Goal: Find specific page/section: Find specific page/section

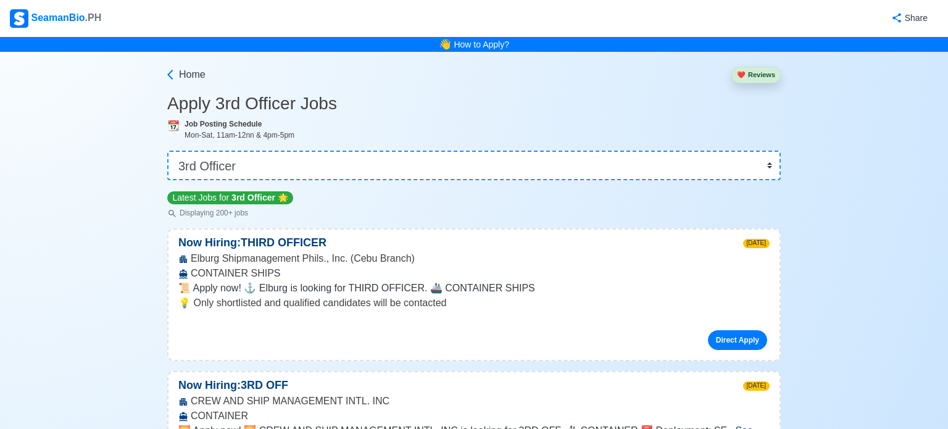
select select "3rd Officer"
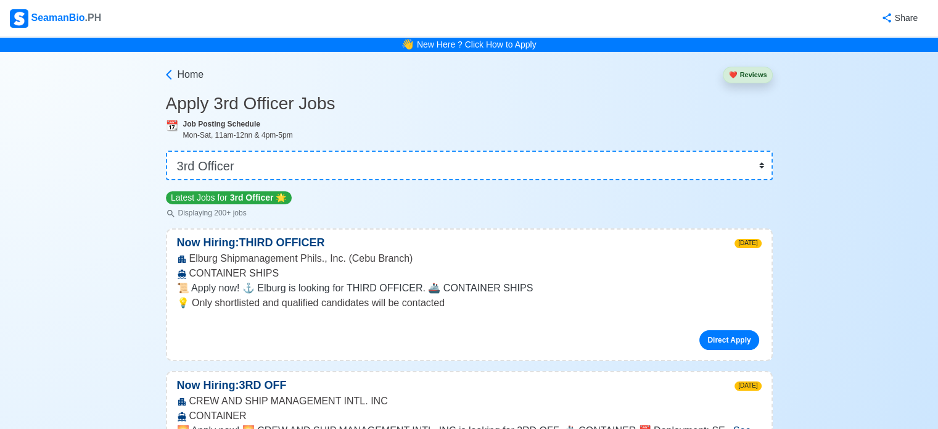
click at [61, 15] on div "SeamanBio .PH" at bounding box center [55, 18] width 91 height 19
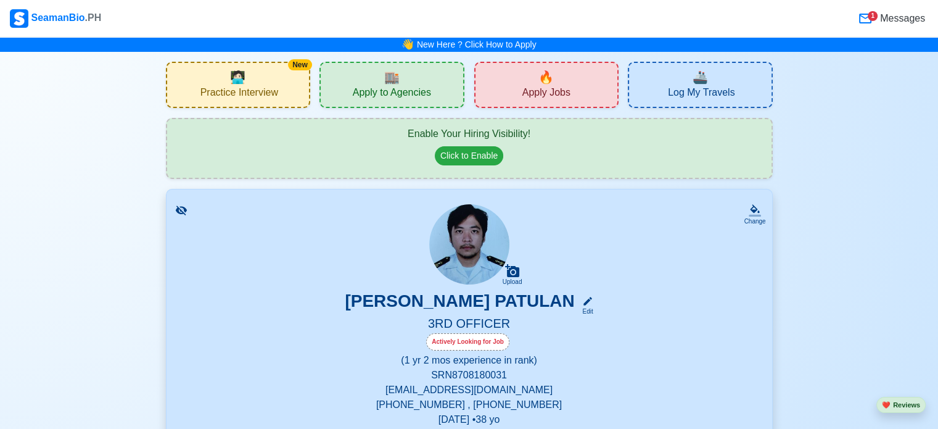
click at [410, 86] on span "Apply to Agencies" at bounding box center [392, 93] width 78 height 15
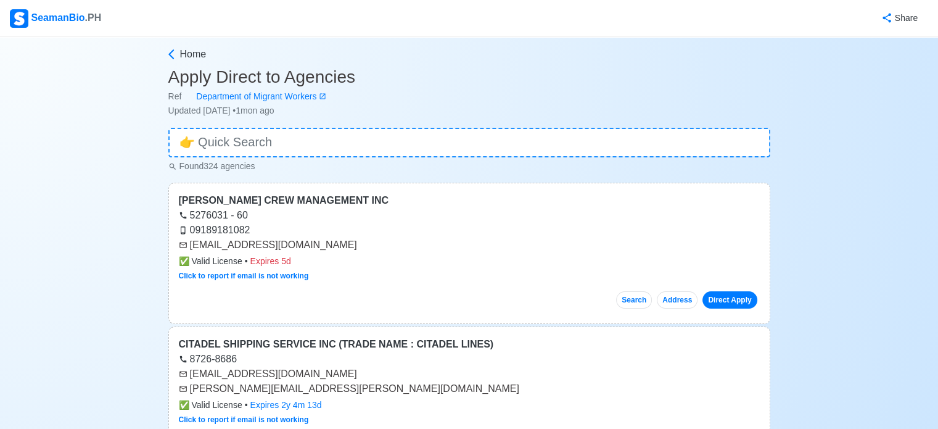
click at [22, 22] on img at bounding box center [19, 18] width 19 height 19
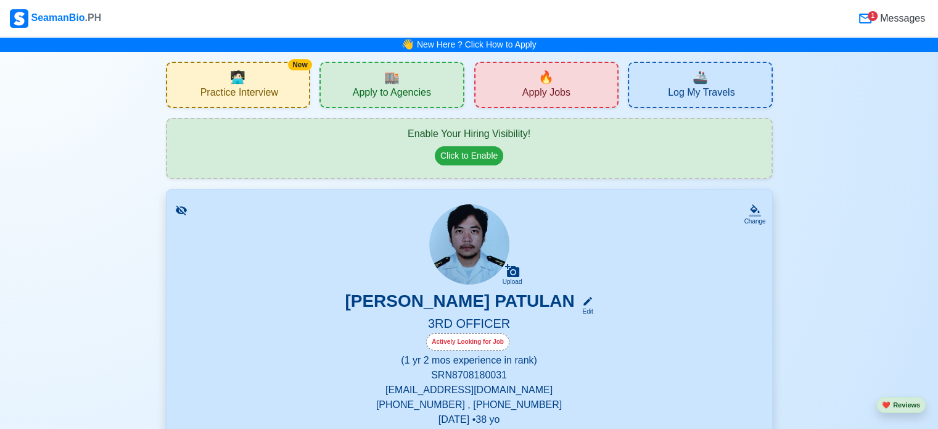
click at [544, 82] on span "🔥" at bounding box center [546, 77] width 15 height 19
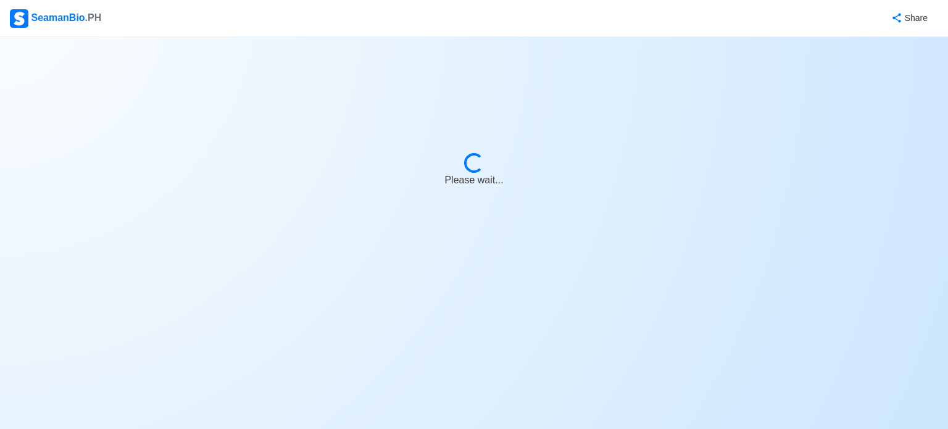
select select "3rd Officer"
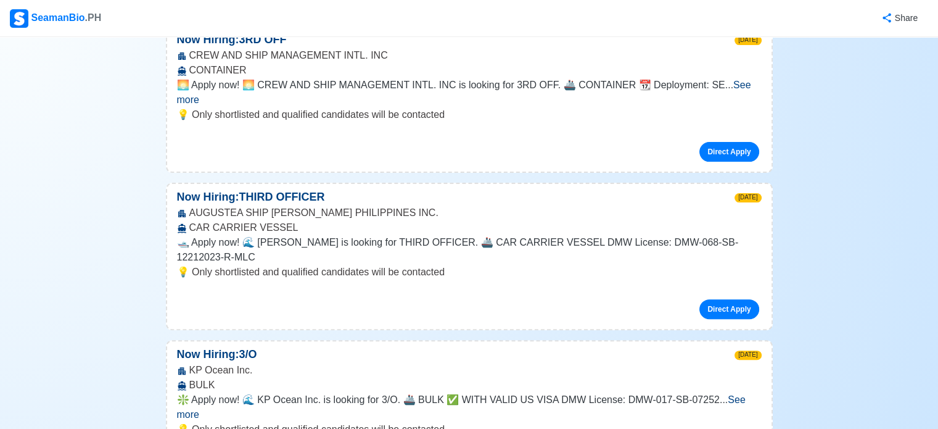
scroll to position [370, 0]
